Goal: Find specific page/section: Find specific page/section

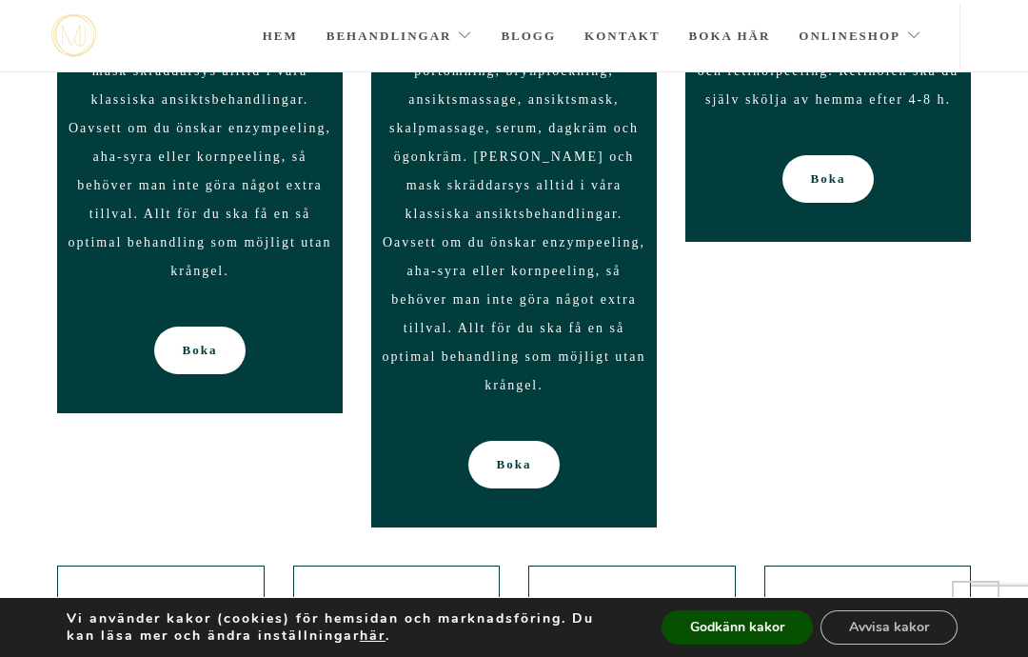
scroll to position [2041, 0]
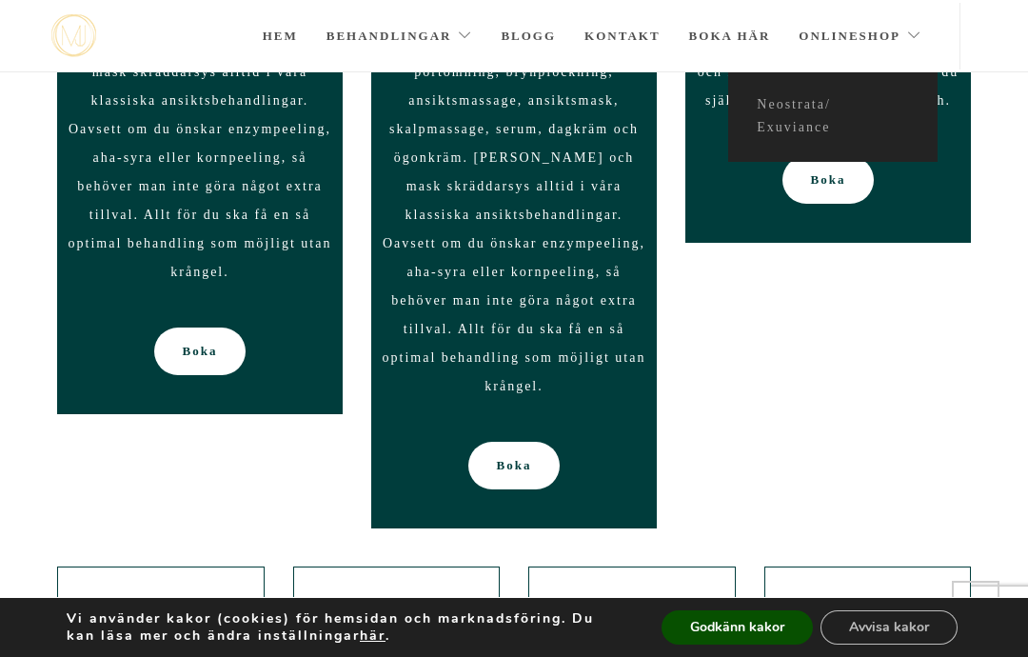
click at [990, 53] on div "Hem Behandlingar Alla behandlingar Ansikte Kosmetisk tatuering Permanent hårbor…" at bounding box center [514, 36] width 1028 height 72
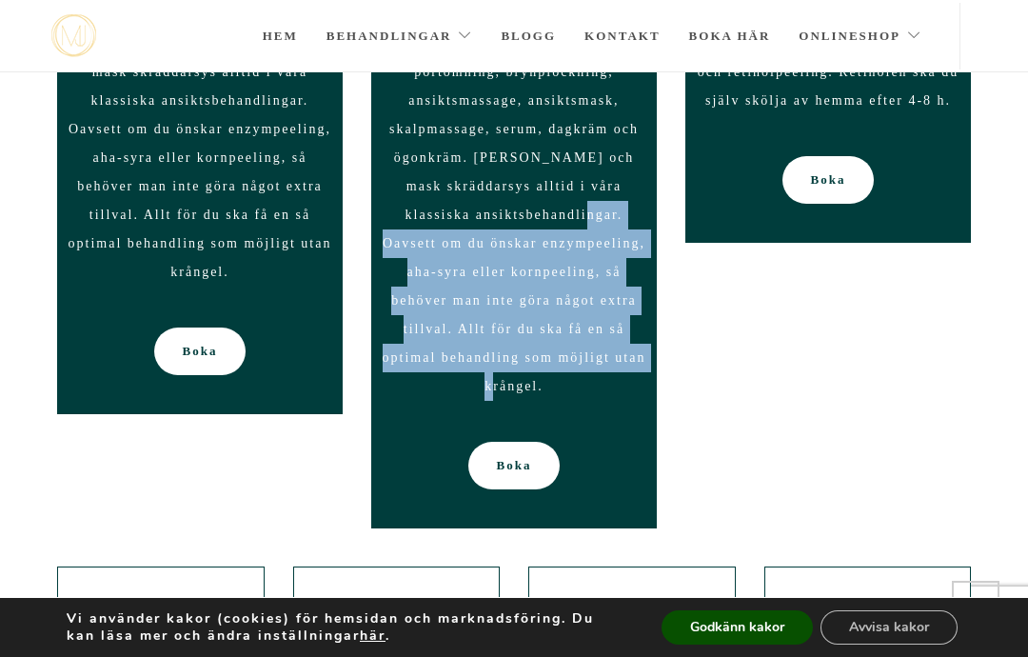
click at [736, 373] on div "Klassisk ansiktsbehandling 60 min 60 min, 1290 kr I denna behandling ingår reng…" at bounding box center [514, 98] width 943 height 917
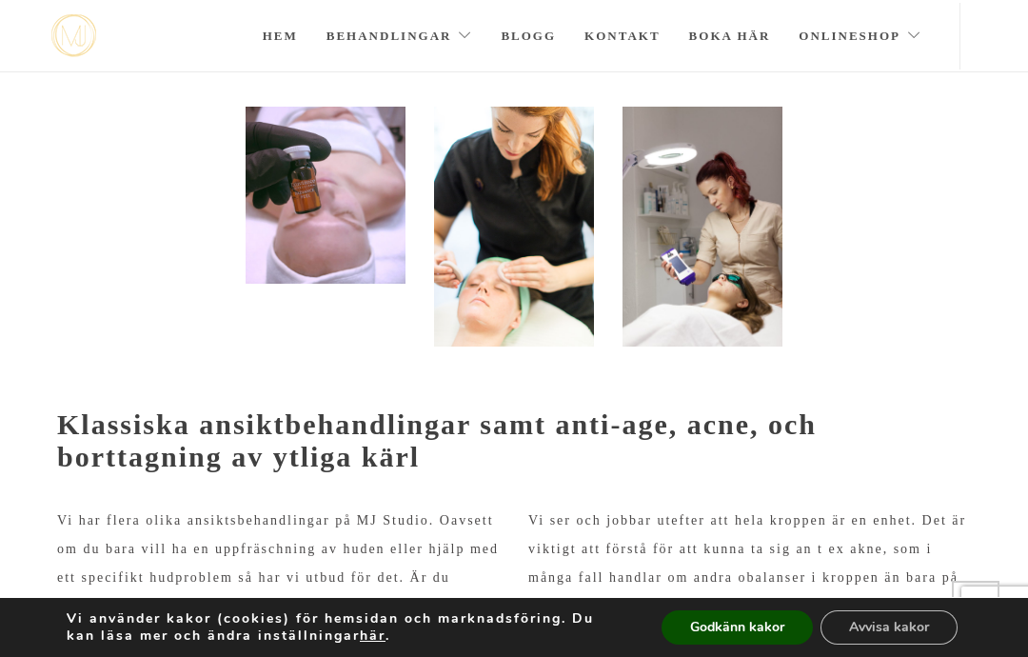
scroll to position [209, 0]
click at [293, 32] on link "Hem" at bounding box center [280, 36] width 35 height 67
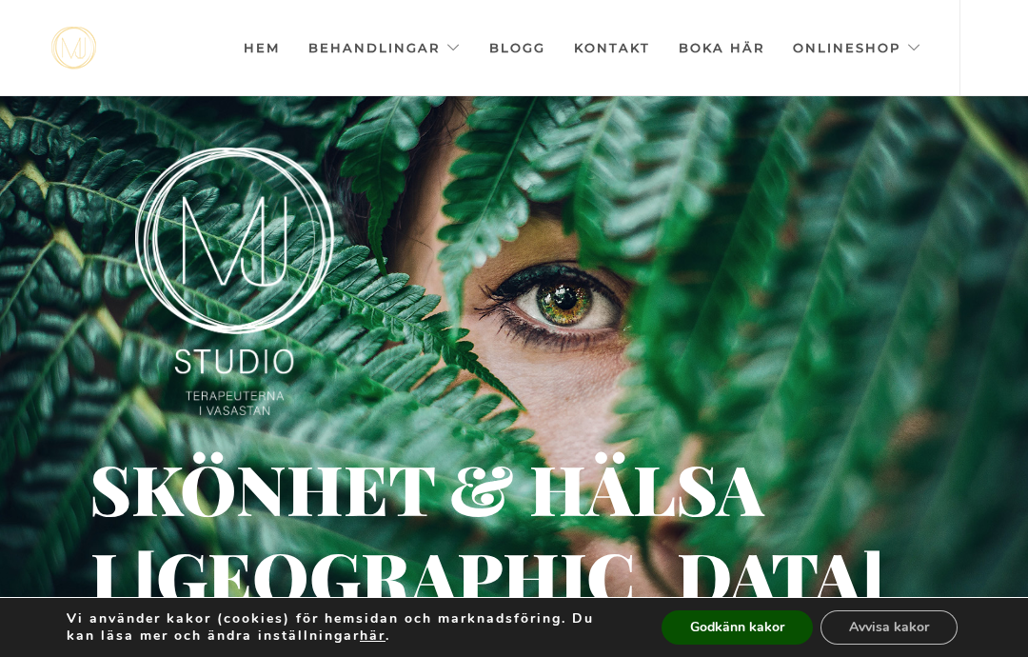
click at [609, 51] on link "Kontakt" at bounding box center [612, 47] width 76 height 95
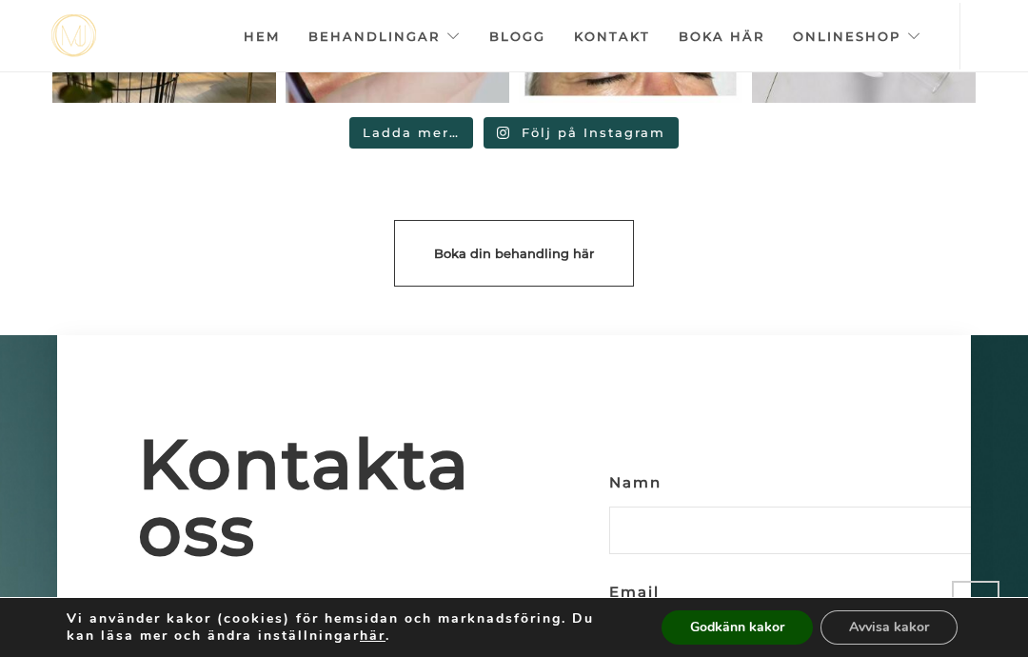
scroll to position [5019, 0]
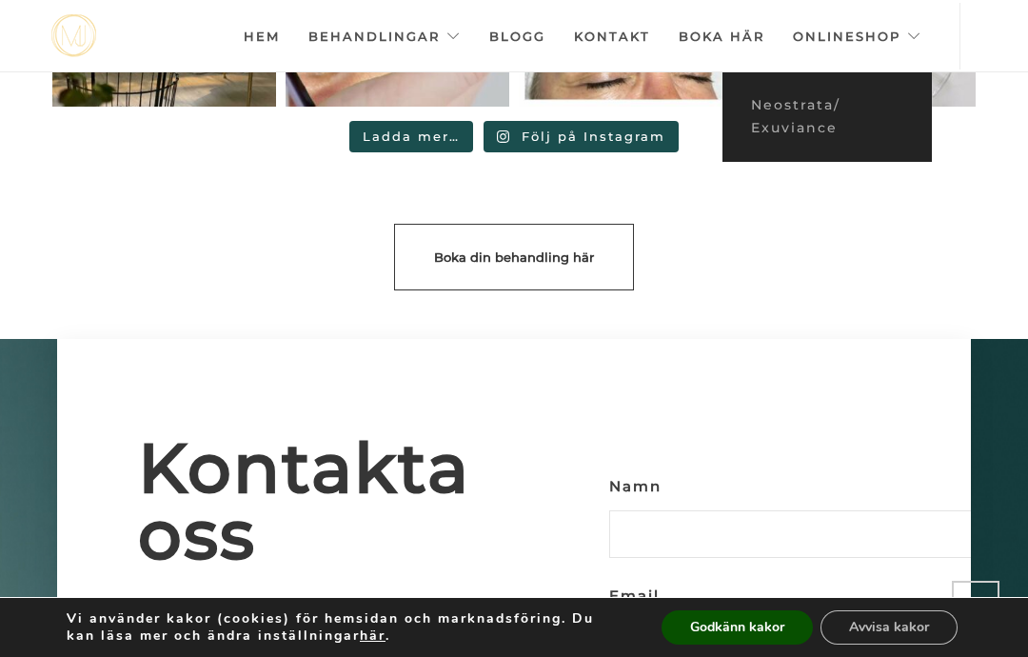
click at [862, 46] on link "Onlineshop" at bounding box center [857, 36] width 129 height 67
